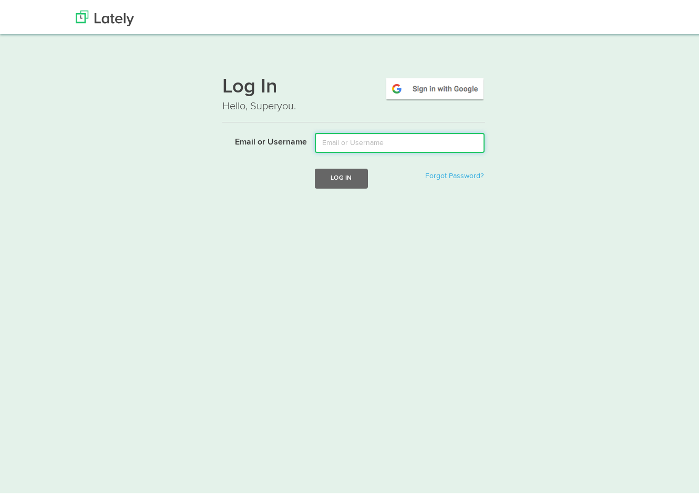
click at [416, 145] on input "Email or Username" at bounding box center [400, 140] width 170 height 20
type input "[EMAIL_ADDRESS][DOMAIN_NAME]"
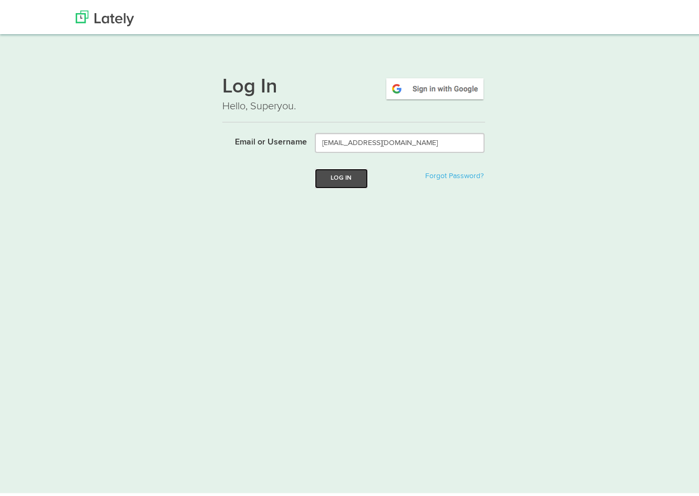
click at [334, 171] on button "Log In" at bounding box center [341, 175] width 53 height 19
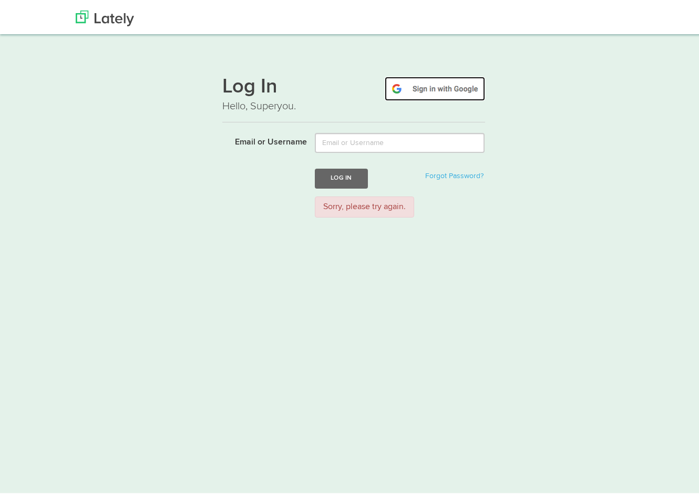
click at [456, 79] on img at bounding box center [435, 86] width 100 height 24
click at [122, 11] on img at bounding box center [105, 16] width 58 height 16
